Goal: Communication & Community: Share content

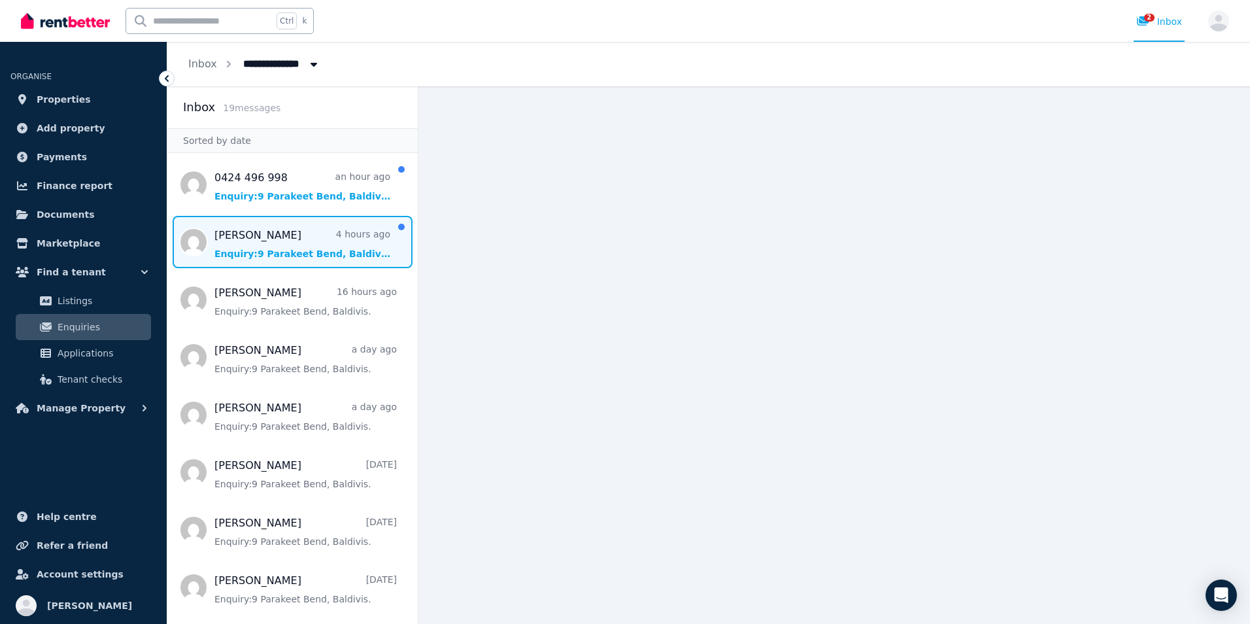
click at [284, 239] on span "Message list" at bounding box center [292, 242] width 250 height 52
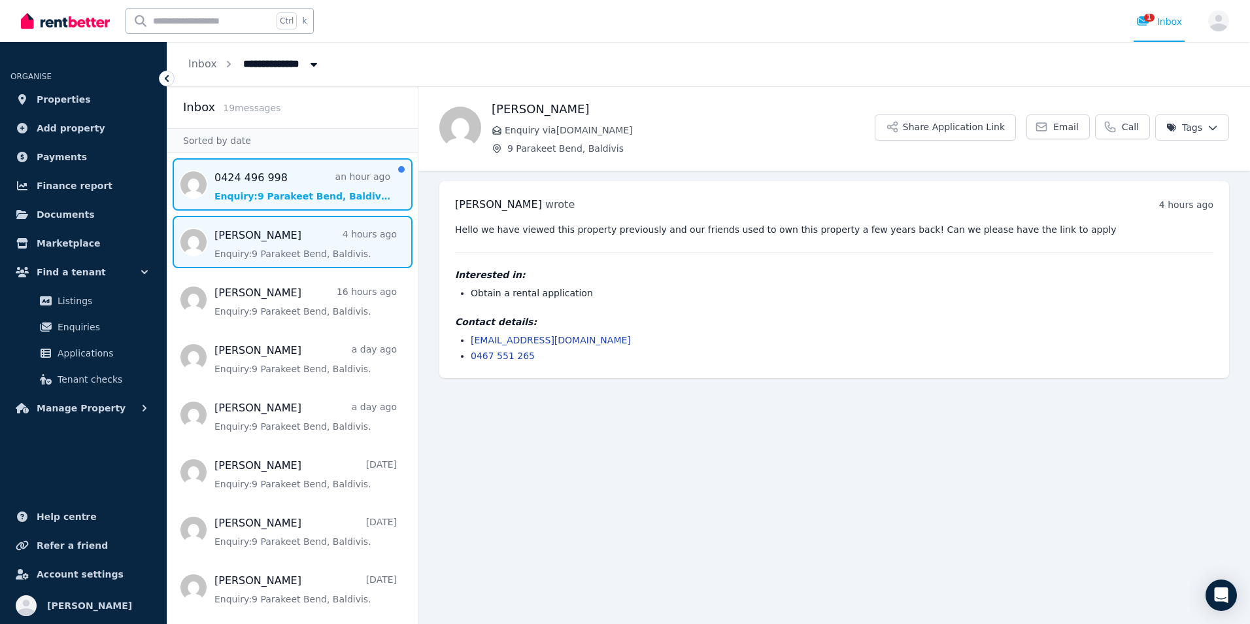
click at [251, 192] on span "Message list" at bounding box center [292, 184] width 250 height 52
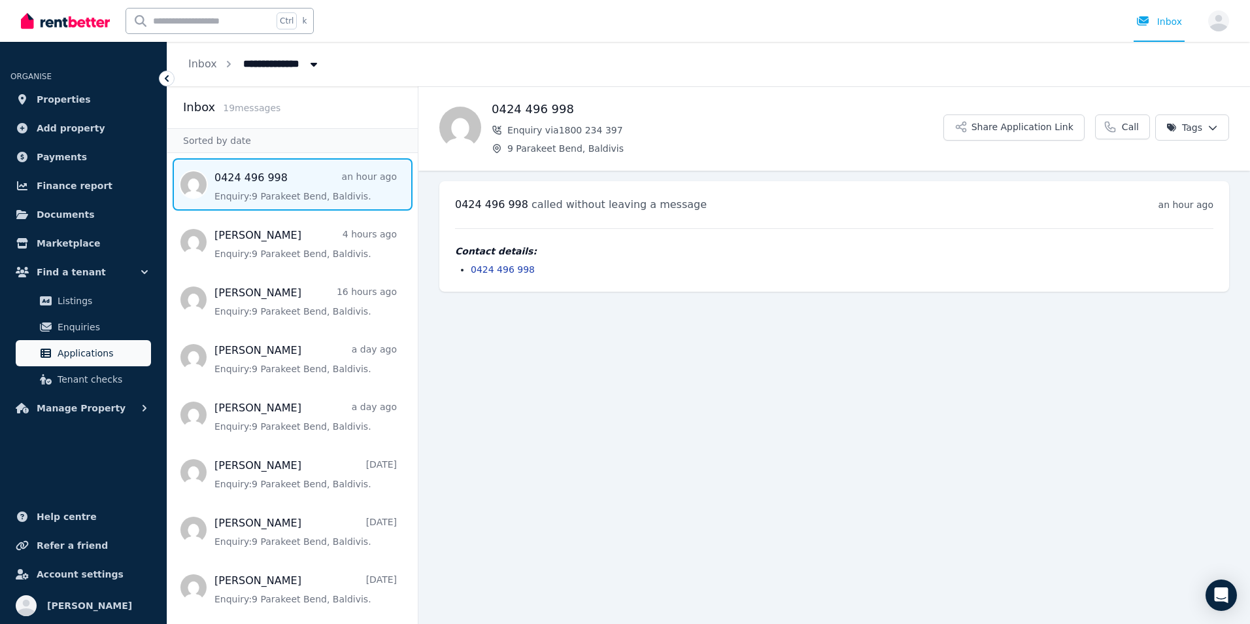
click at [102, 350] on span "Applications" at bounding box center [102, 353] width 88 height 16
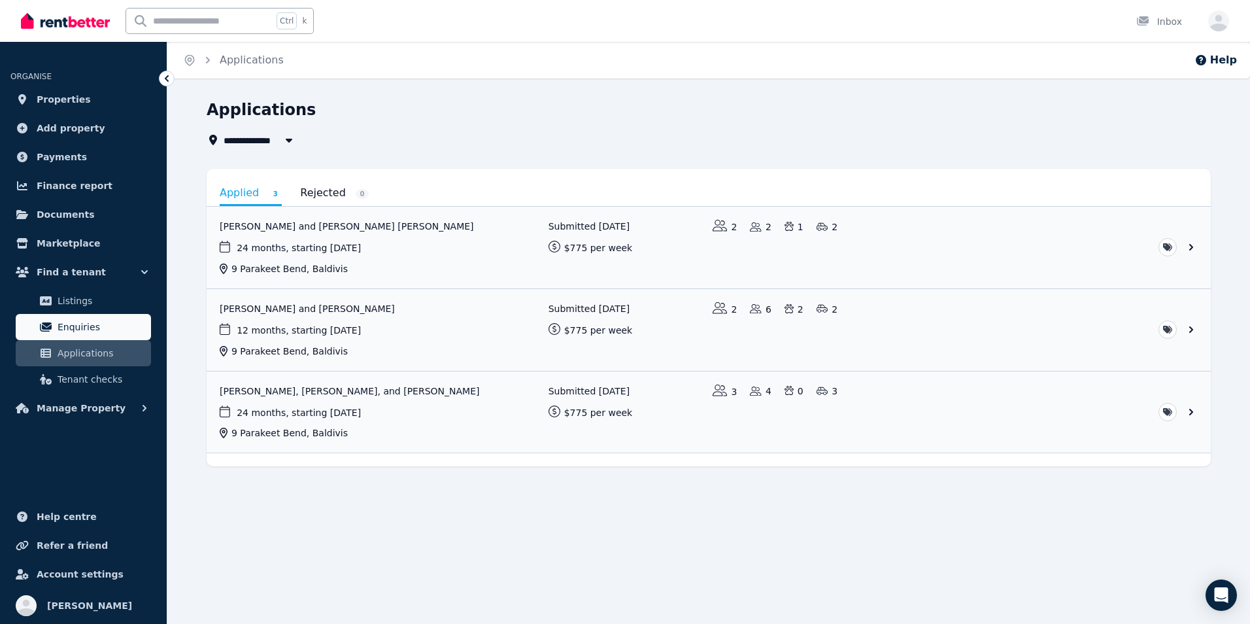
click at [71, 326] on span "Enquiries" at bounding box center [102, 327] width 88 height 16
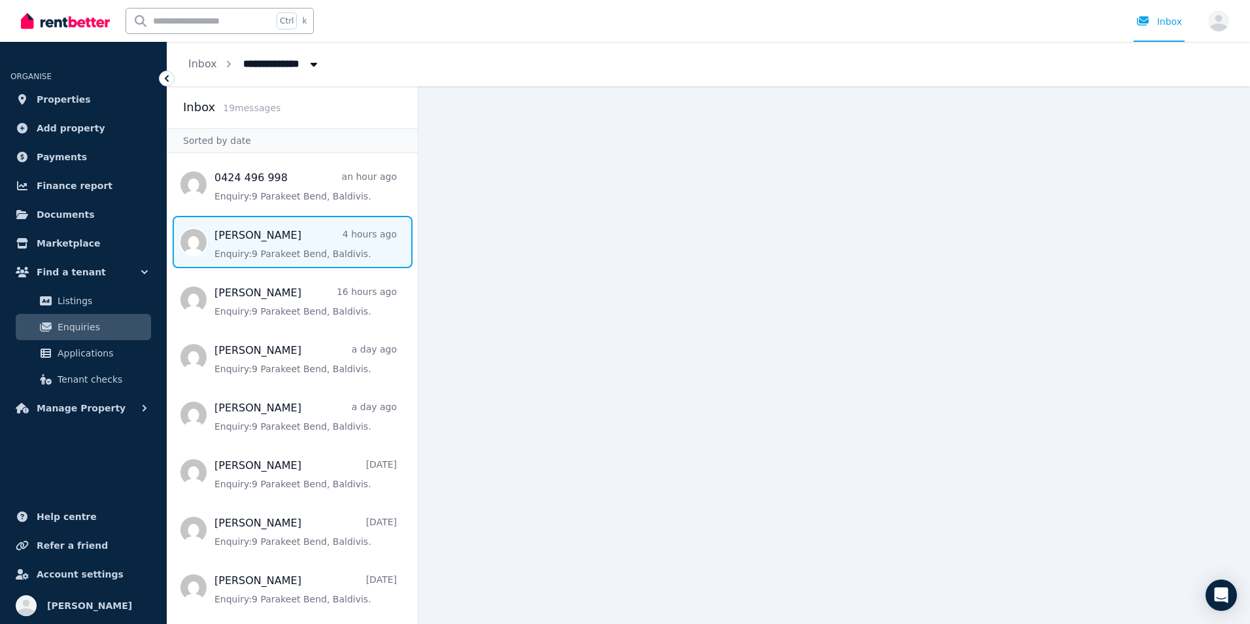
click at [301, 250] on span "Message list" at bounding box center [292, 242] width 250 height 52
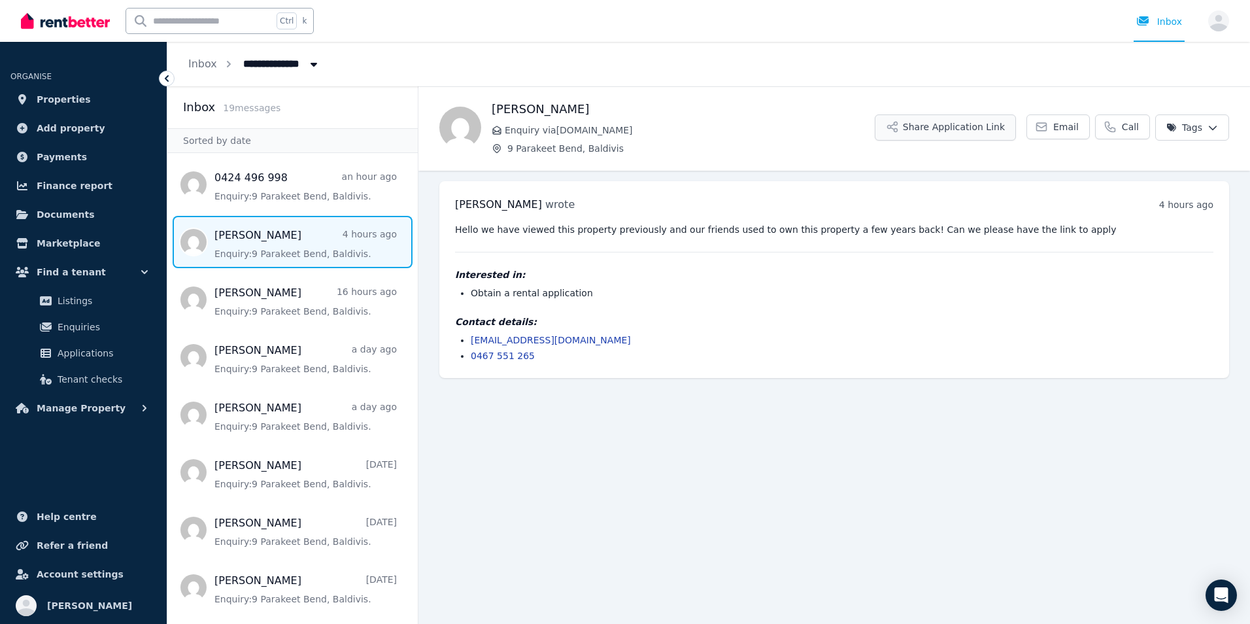
click at [956, 129] on button "Share Application Link" at bounding box center [945, 127] width 141 height 26
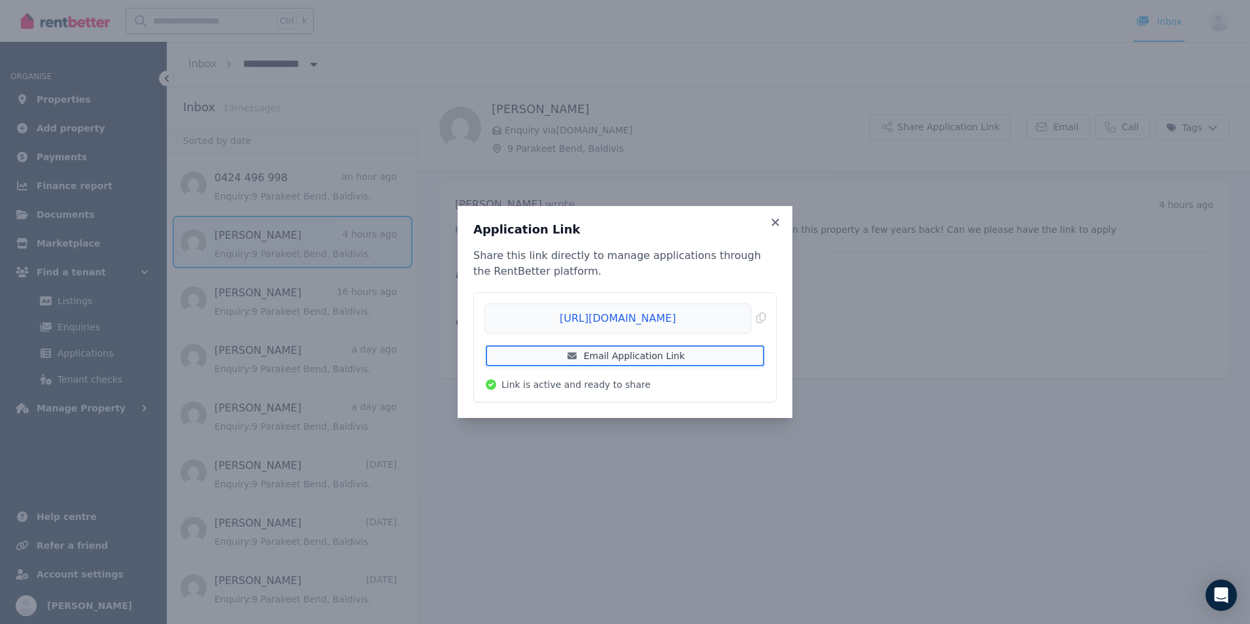
click at [614, 362] on link "Email Application Link" at bounding box center [625, 356] width 281 height 24
click at [776, 223] on icon at bounding box center [775, 221] width 7 height 7
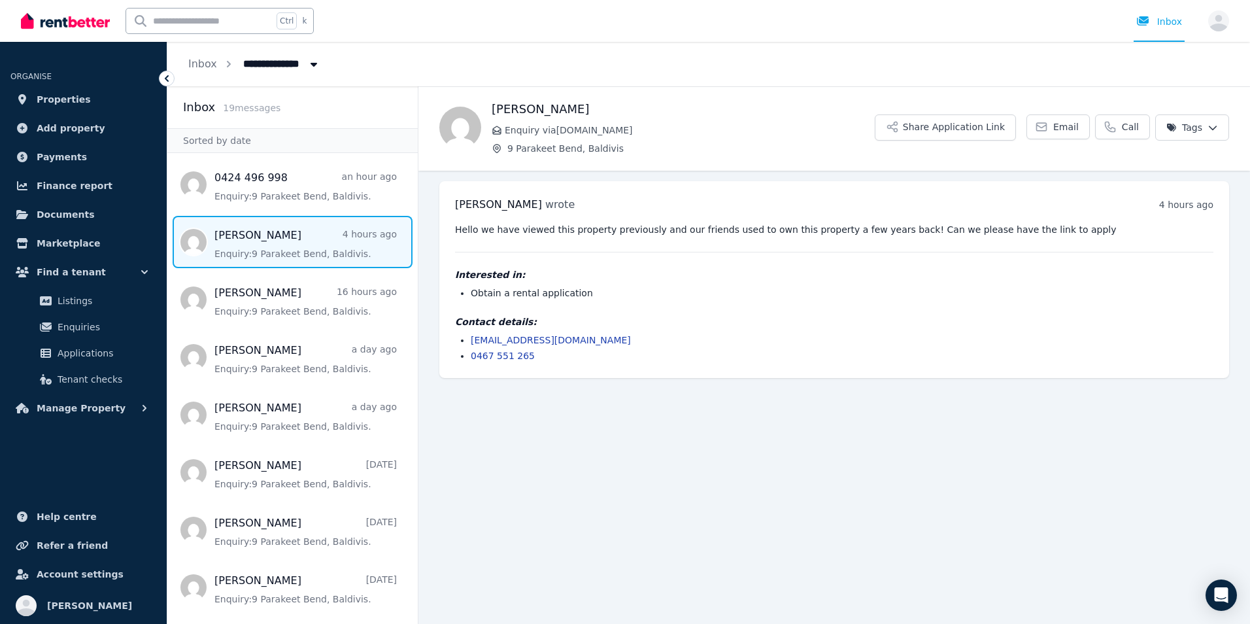
click at [565, 335] on link "[EMAIL_ADDRESS][DOMAIN_NAME]" at bounding box center [551, 340] width 160 height 10
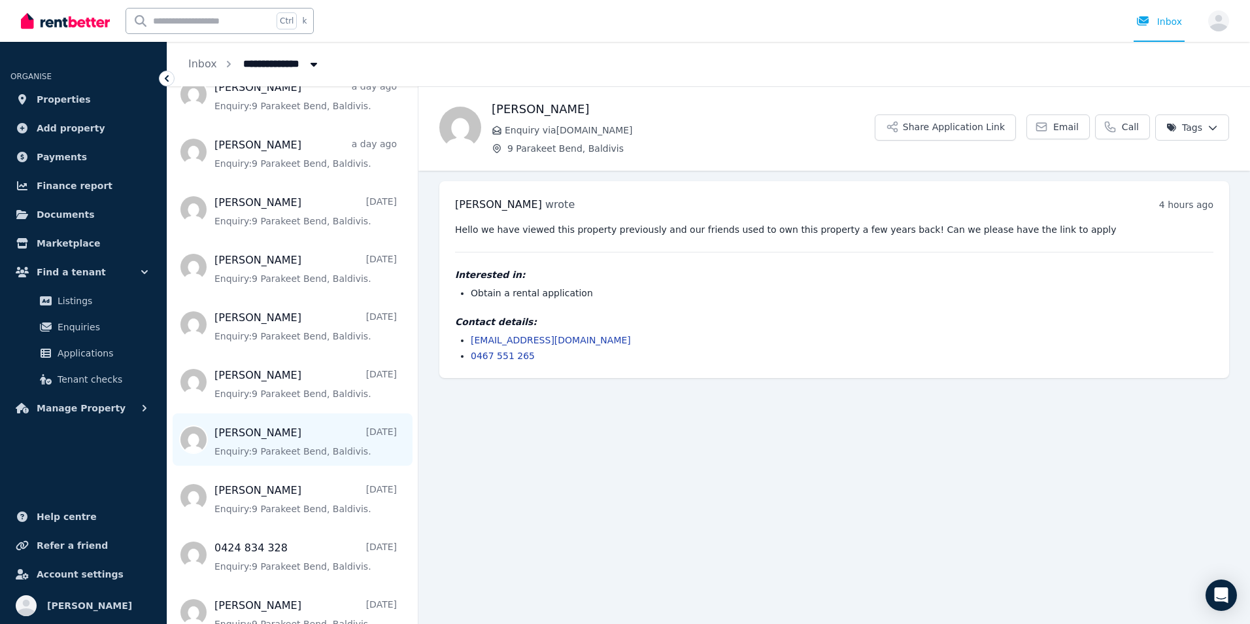
scroll to position [262, 0]
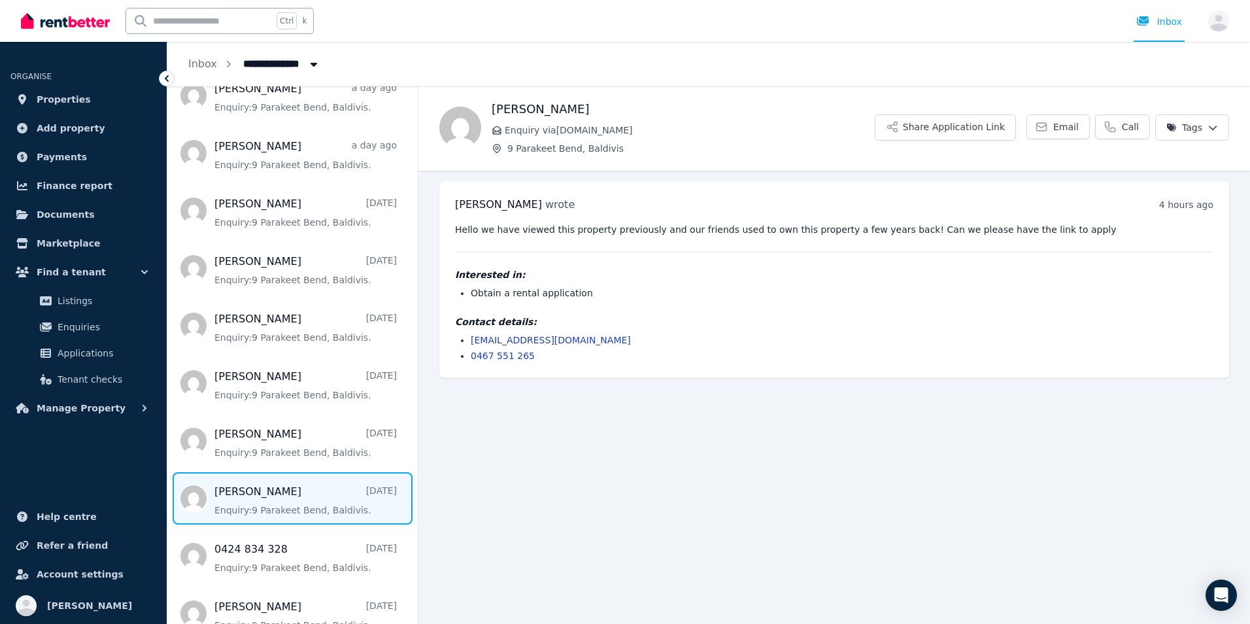
click at [262, 496] on span "Message list" at bounding box center [292, 498] width 250 height 52
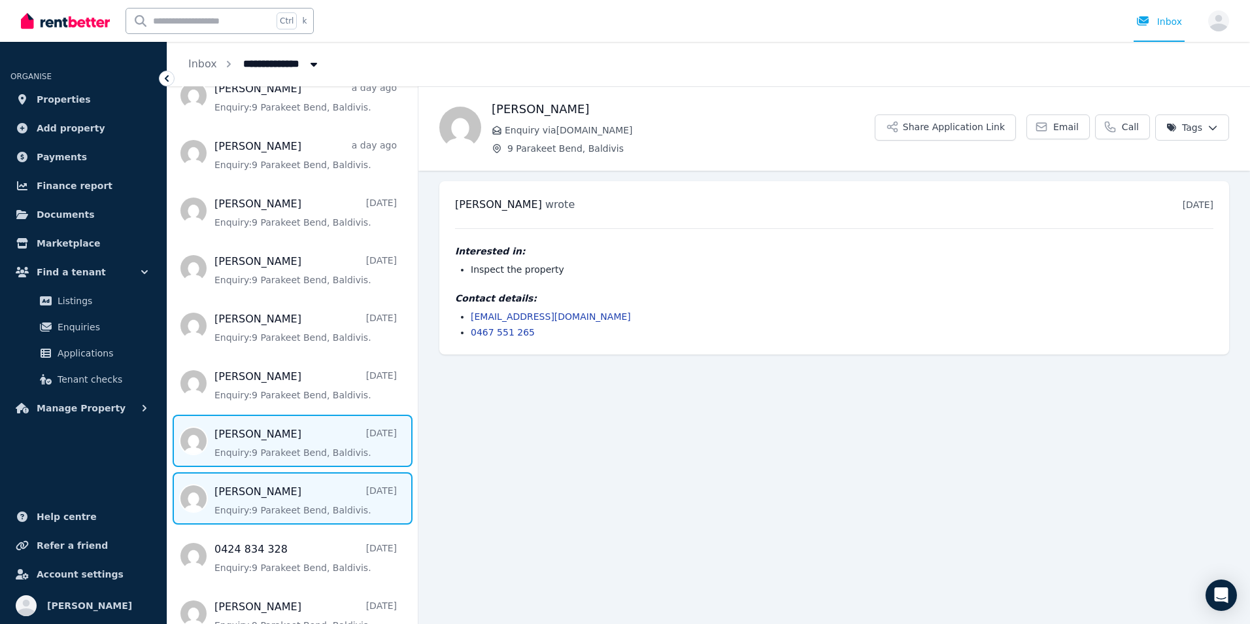
click at [285, 441] on span "Message list" at bounding box center [292, 441] width 250 height 52
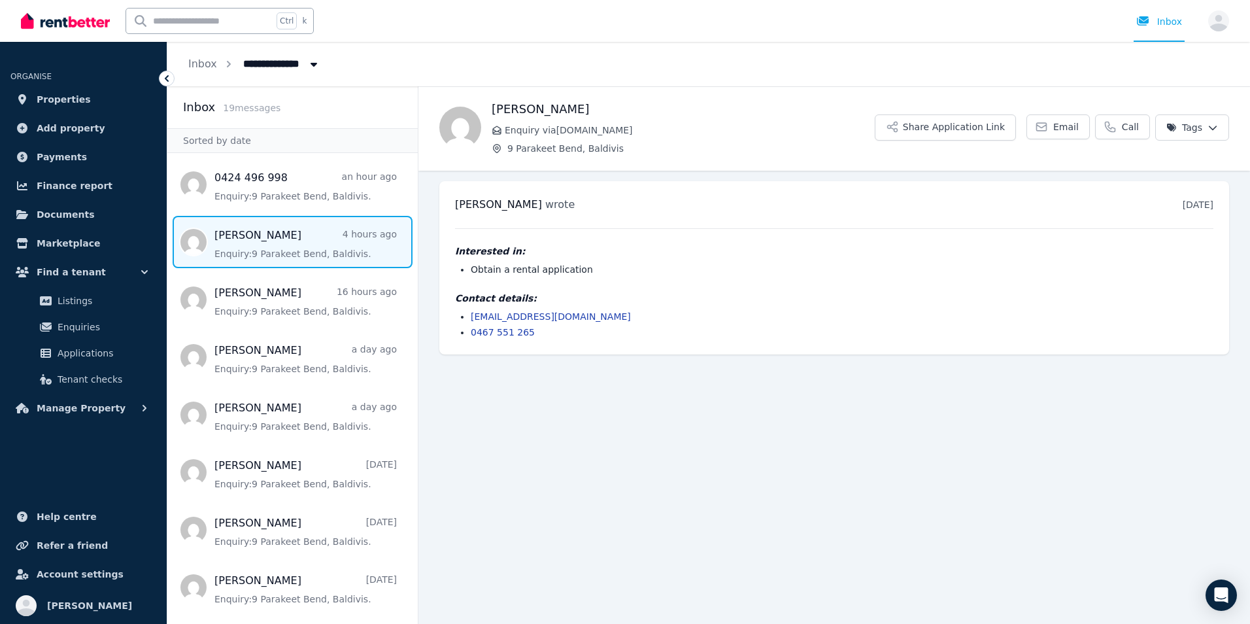
click at [277, 246] on span "Message list" at bounding box center [292, 242] width 250 height 52
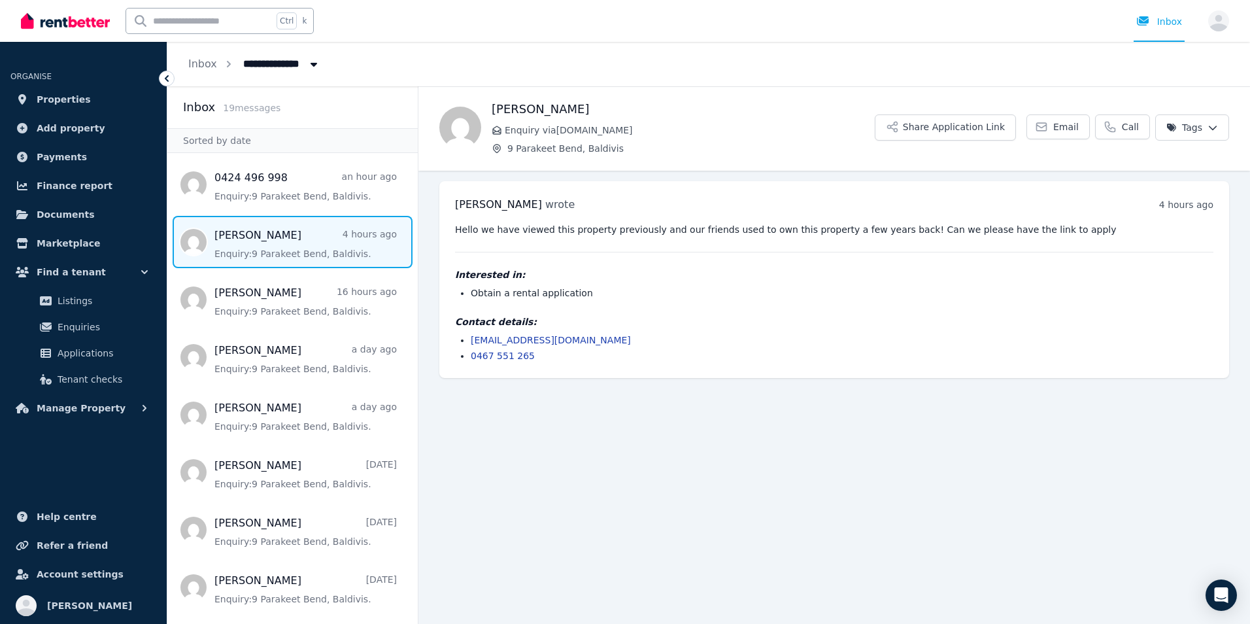
click at [541, 475] on main "Back [PERSON_NAME] Enquiry via [DOMAIN_NAME] [GEOGRAPHIC_DATA], Baldivis Share …" at bounding box center [835, 355] width 832 height 538
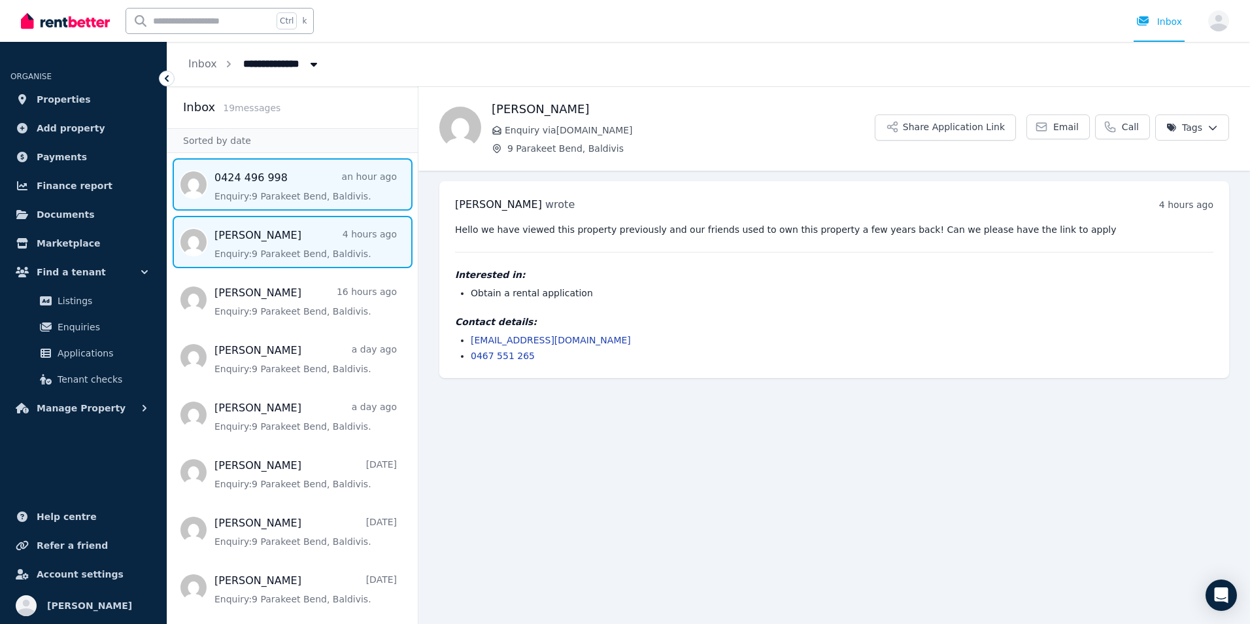
click at [347, 203] on span "Message list" at bounding box center [292, 184] width 250 height 52
